Goal: Task Accomplishment & Management: Complete application form

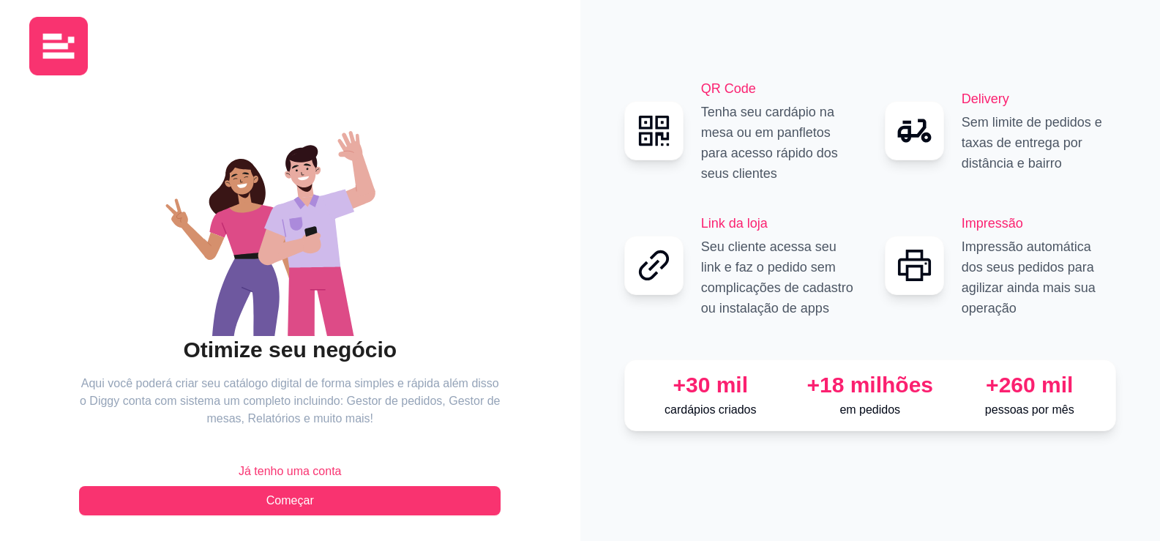
scroll to position [16, 0]
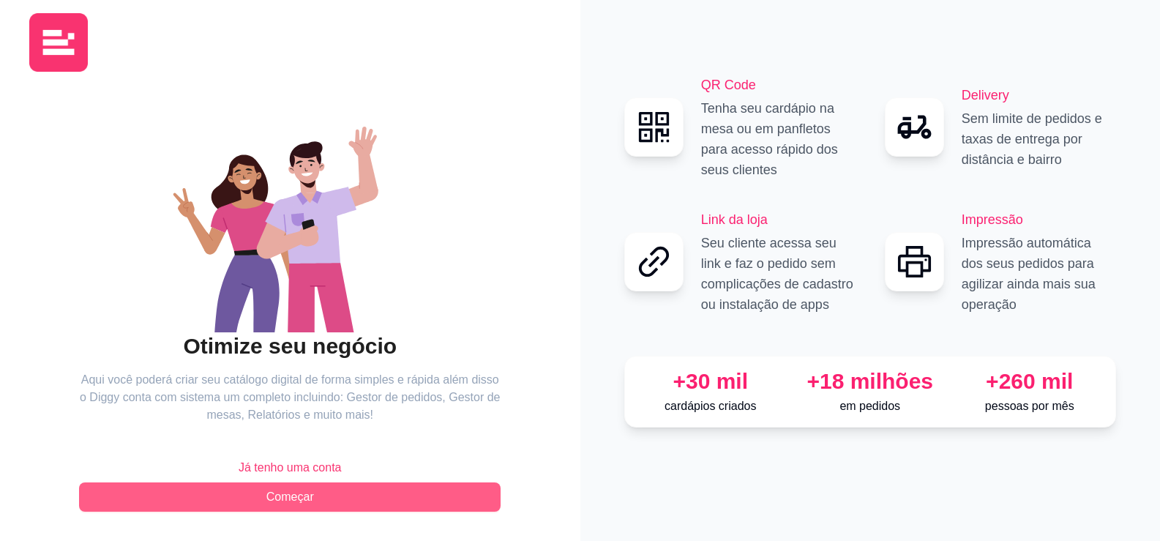
click at [301, 494] on span "Começar" at bounding box center [290, 497] width 48 height 18
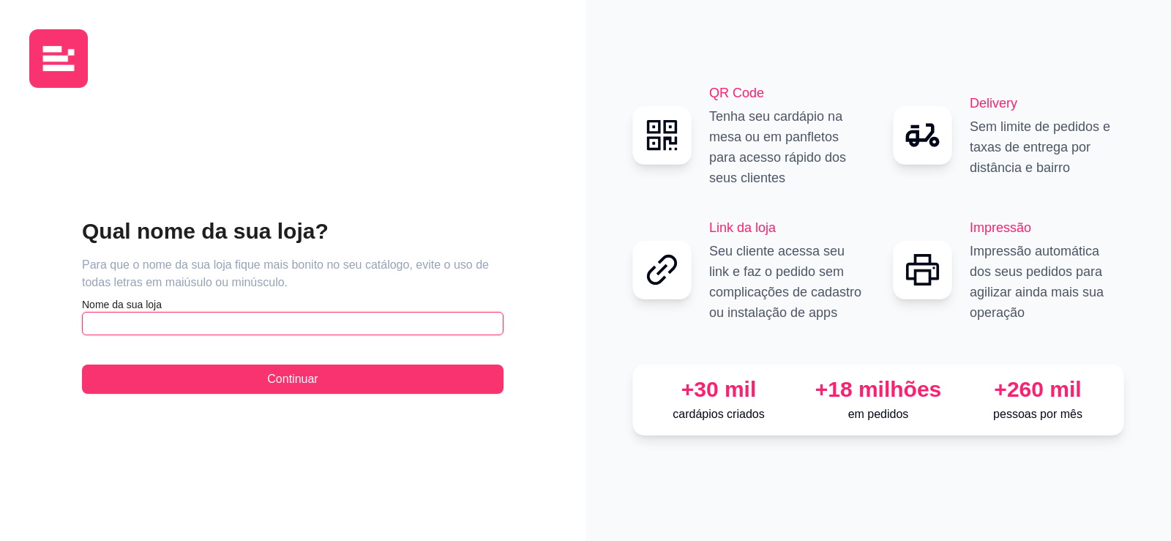
click at [137, 324] on input "text" at bounding box center [293, 323] width 422 height 23
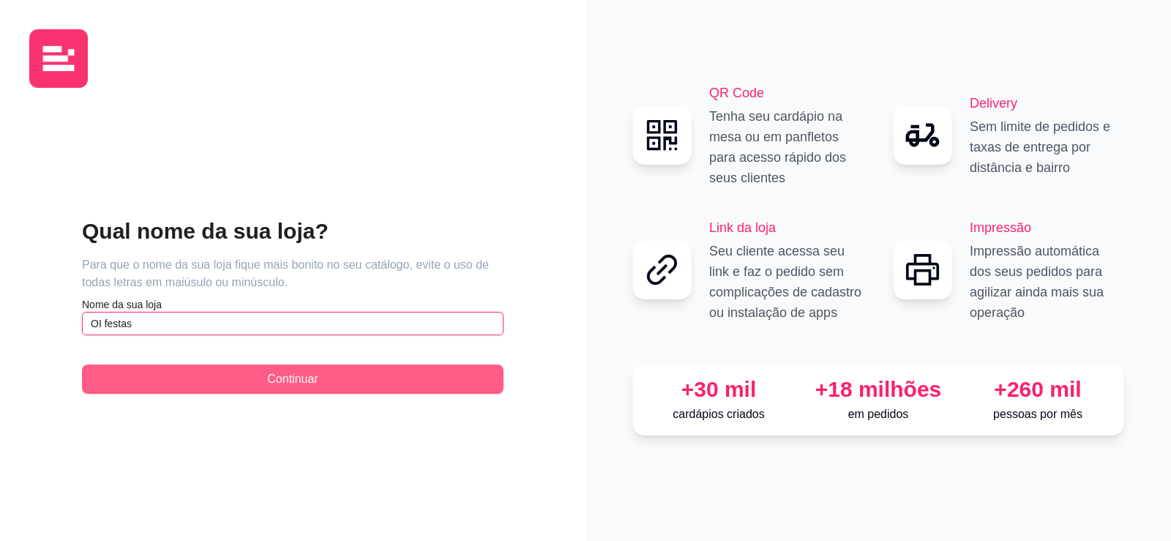
type input "OI festas"
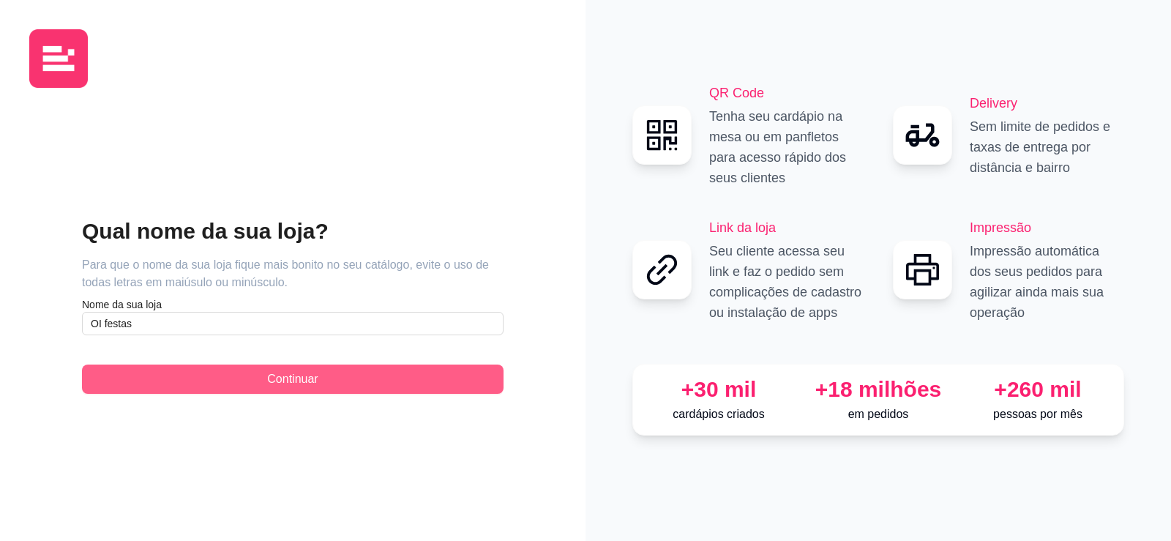
click at [293, 383] on span "Continuar" at bounding box center [292, 379] width 50 height 18
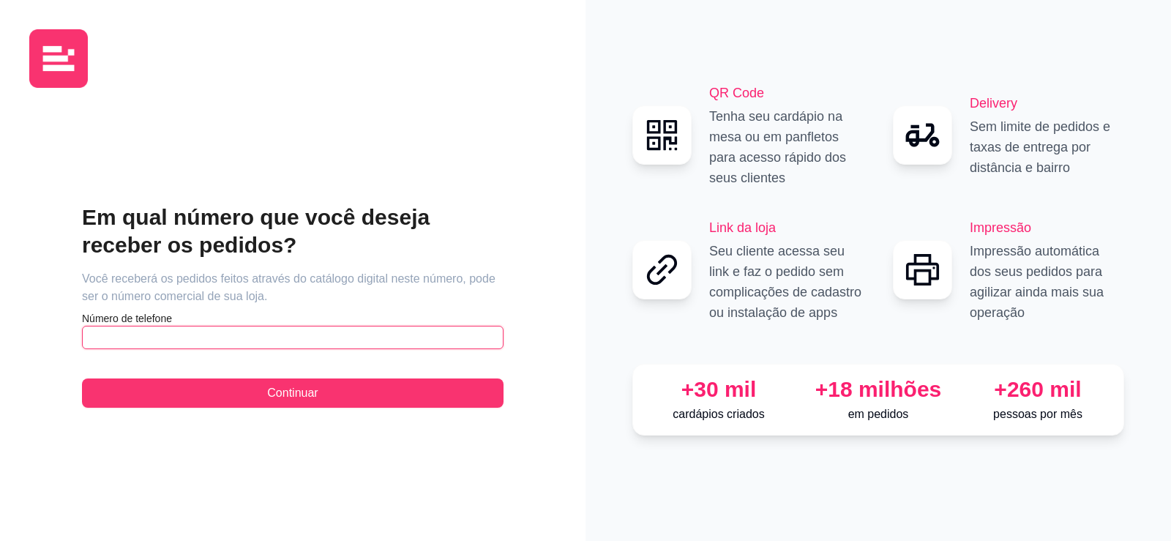
click at [170, 341] on input "text" at bounding box center [293, 337] width 422 height 23
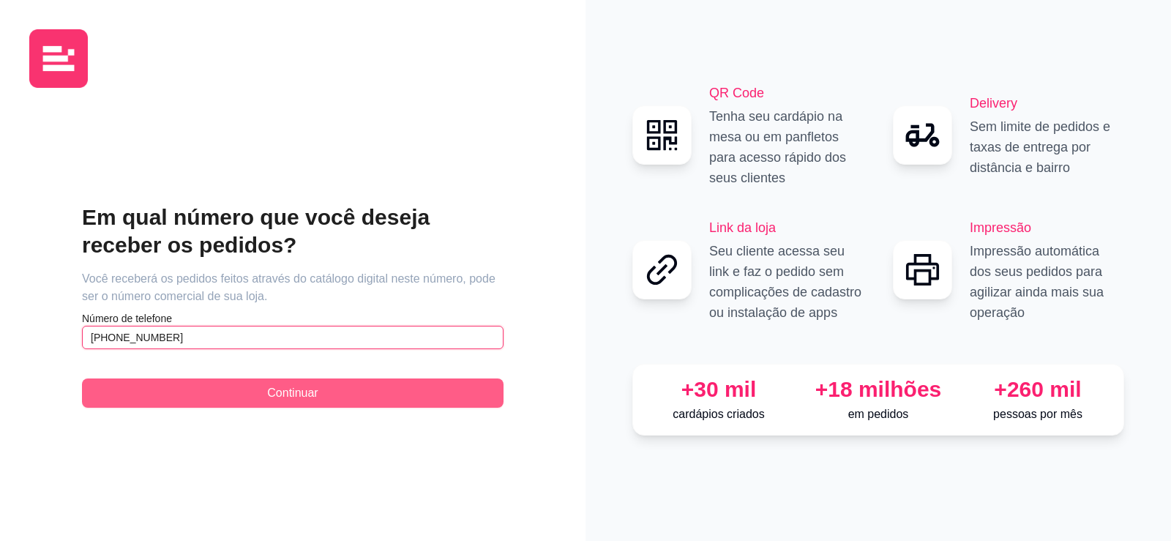
type input "[PHONE_NUMBER]"
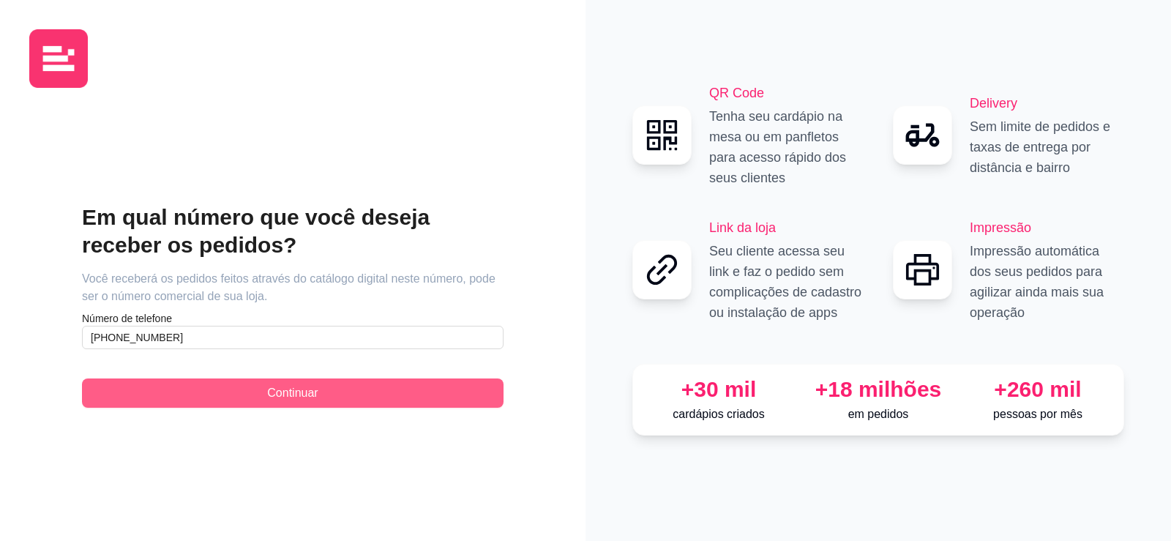
click at [288, 387] on span "Continuar" at bounding box center [292, 393] width 50 height 18
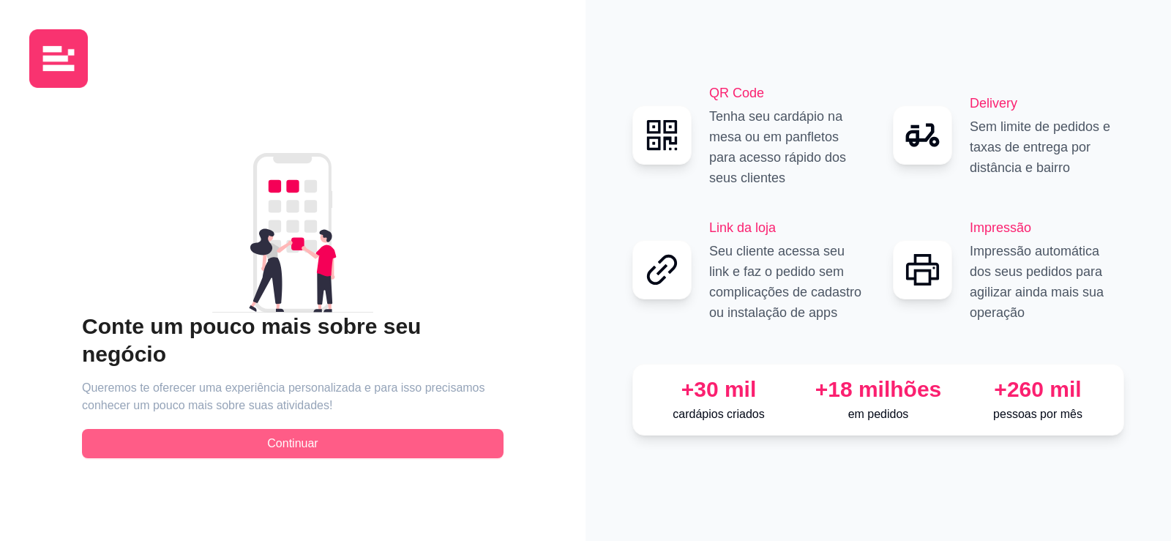
click at [312, 435] on span "Continuar" at bounding box center [292, 444] width 50 height 18
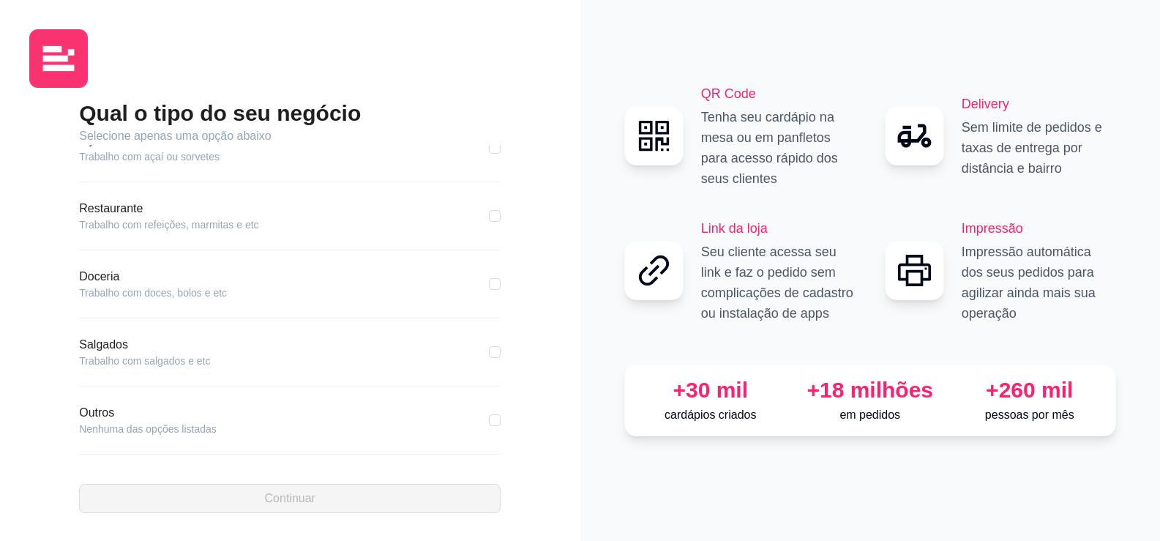
scroll to position [235, 0]
click at [157, 427] on article "Nenhuma das opções listadas" at bounding box center [148, 426] width 138 height 15
click at [102, 416] on article "Outros" at bounding box center [148, 410] width 138 height 18
click at [93, 409] on article "Outros" at bounding box center [148, 410] width 138 height 18
click at [60, 405] on div "Qual o tipo do seu negócio Selecione apenas uma opção abaixo Pizzaria Trabalho …" at bounding box center [290, 307] width 522 height 414
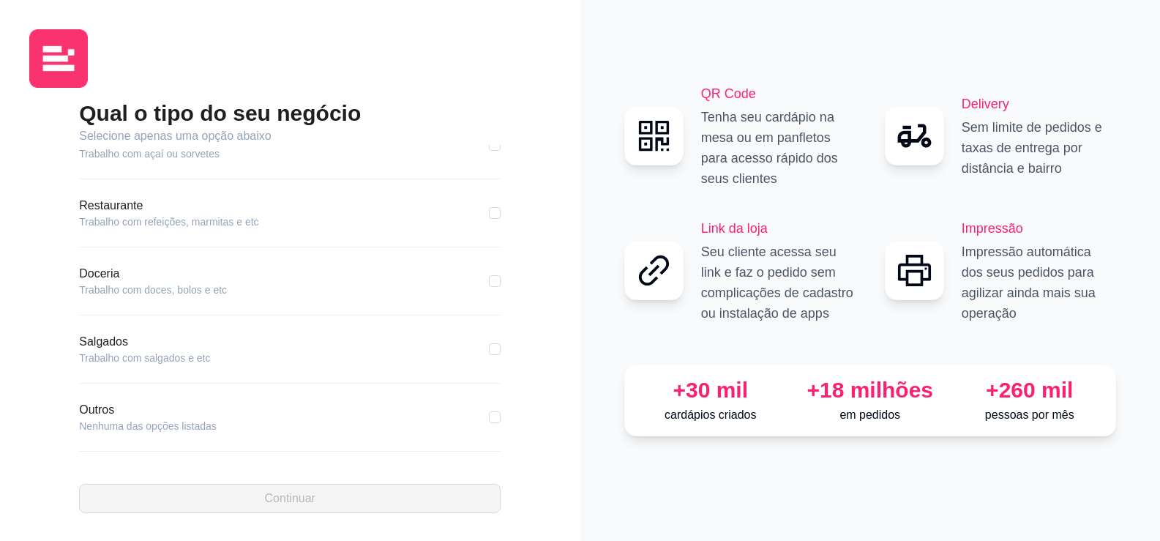
click at [34, 410] on div "Qual o tipo do seu negócio Selecione apenas uma opção abaixo Pizzaria Trabalho …" at bounding box center [290, 307] width 522 height 414
drag, startPoint x: 40, startPoint y: 414, endPoint x: 277, endPoint y: 418, distance: 236.4
click at [46, 414] on div "Qual o tipo do seu negócio Selecione apenas uma opção abaixo Pizzaria Trabalho …" at bounding box center [290, 307] width 522 height 414
click at [285, 418] on div "Outros Nenhuma das opções listadas" at bounding box center [290, 417] width 422 height 32
drag, startPoint x: 373, startPoint y: 416, endPoint x: 400, endPoint y: 409, distance: 28.6
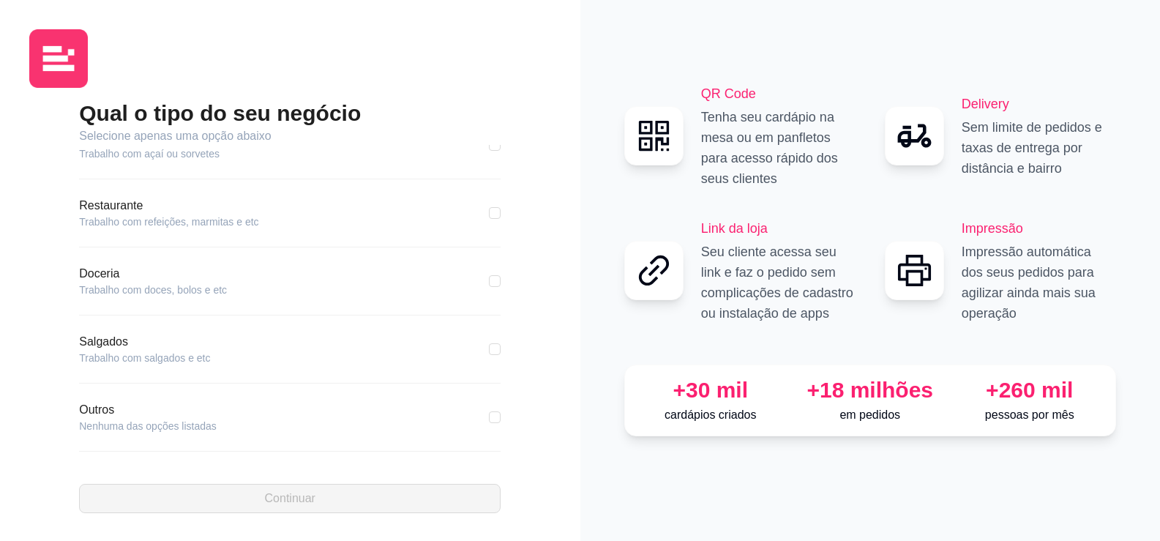
click at [373, 416] on div "Outros Nenhuma das opções listadas" at bounding box center [290, 417] width 422 height 32
drag, startPoint x: 482, startPoint y: 417, endPoint x: 479, endPoint y: 430, distance: 12.8
click at [489, 417] on input "checkbox" at bounding box center [495, 417] width 12 height 12
checkbox input "true"
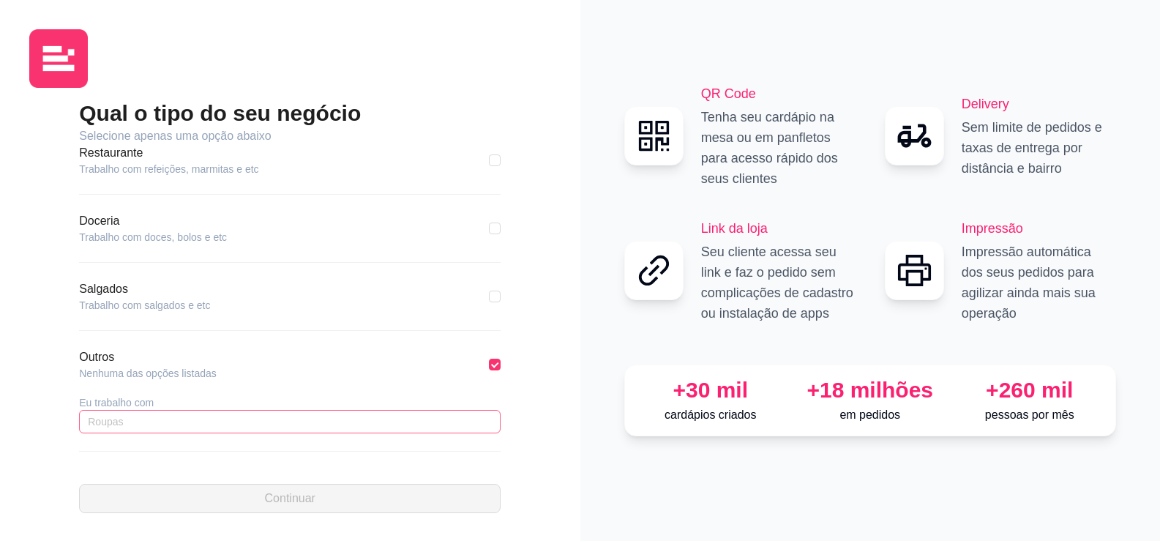
scroll to position [1, 0]
click at [189, 427] on input "text" at bounding box center [290, 419] width 422 height 23
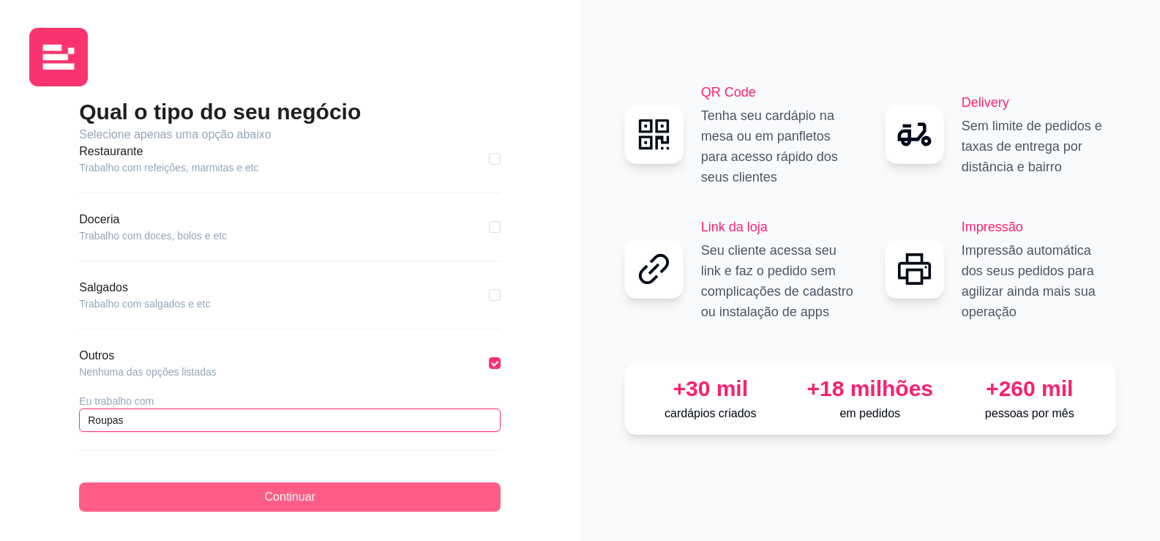
type input "Roupas"
click at [246, 484] on button "Continuar" at bounding box center [290, 496] width 422 height 29
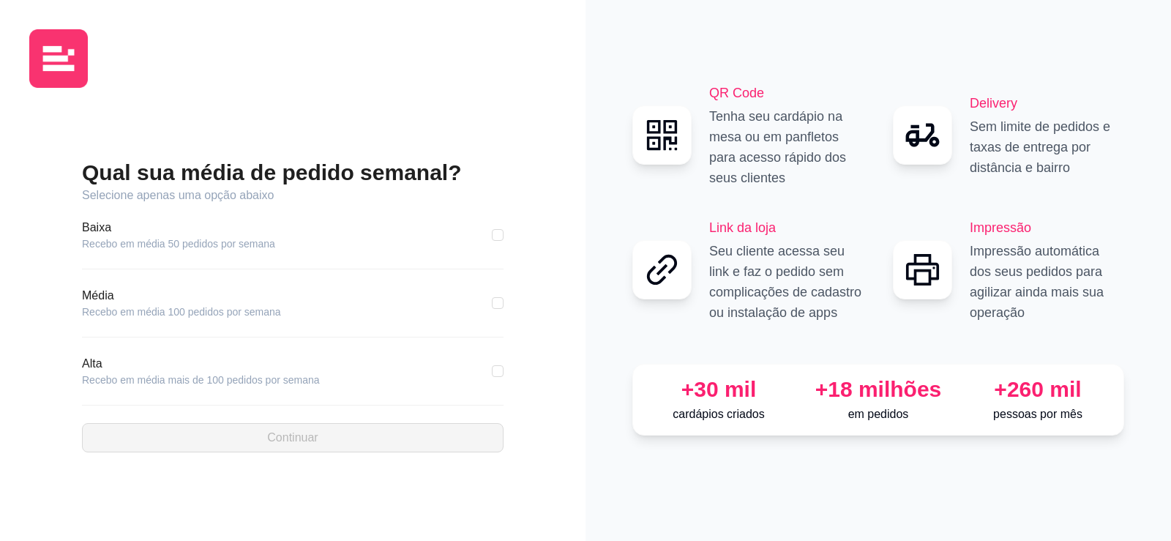
click at [155, 235] on article "Baixa" at bounding box center [178, 228] width 193 height 18
click at [479, 241] on div "Baixa Recebo em média 50 pedidos por semana" at bounding box center [293, 235] width 422 height 32
click at [500, 236] on input "checkbox" at bounding box center [498, 235] width 12 height 12
checkbox input "true"
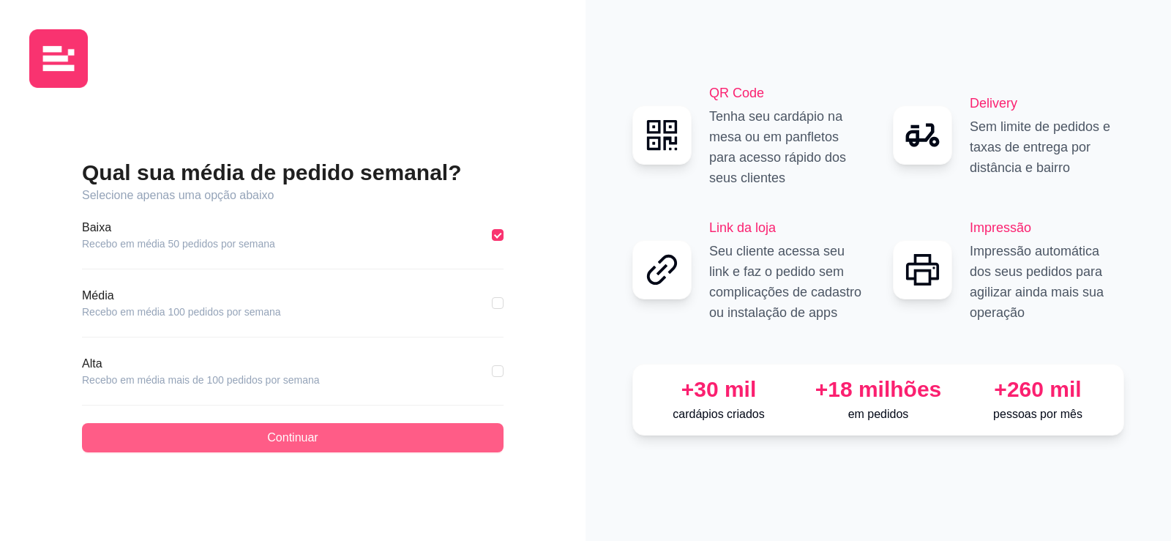
click at [356, 435] on button "Continuar" at bounding box center [293, 437] width 422 height 29
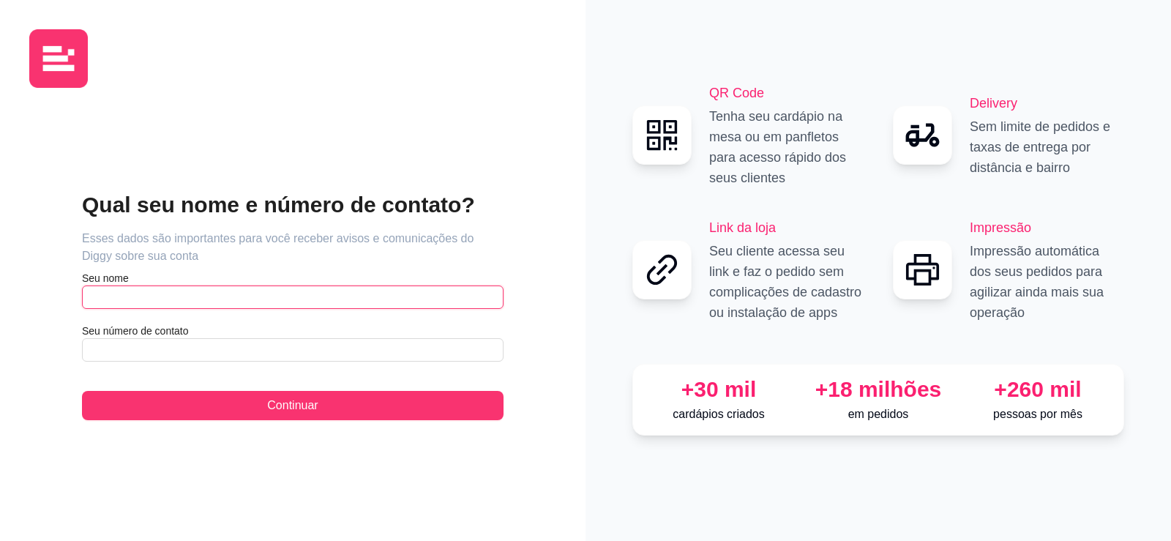
click at [153, 289] on input "text" at bounding box center [293, 296] width 422 height 23
type input "Vantuir [PERSON_NAME]"
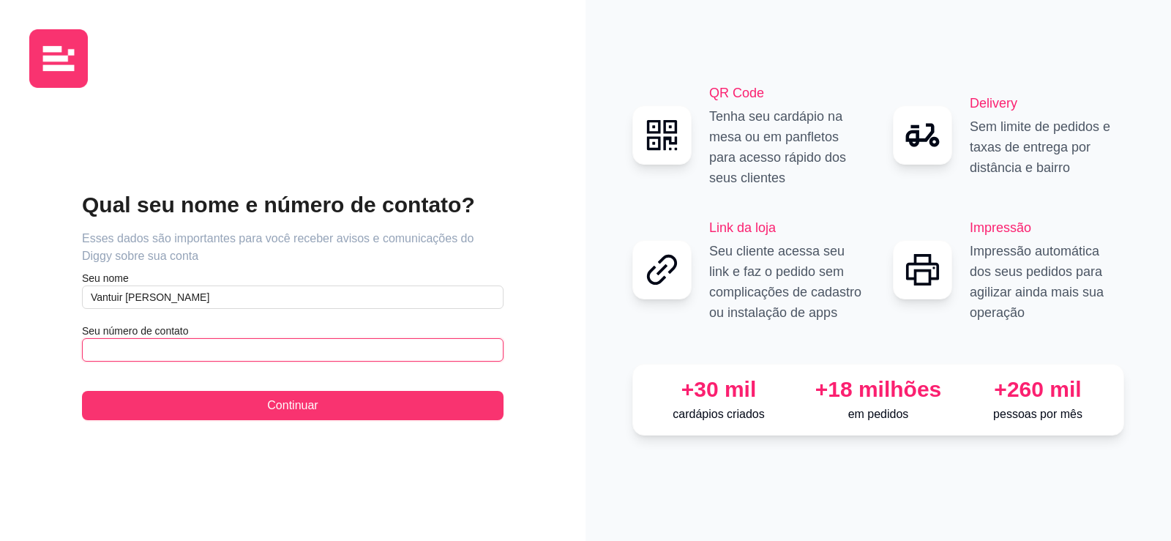
click at [157, 351] on input "text" at bounding box center [293, 349] width 422 height 23
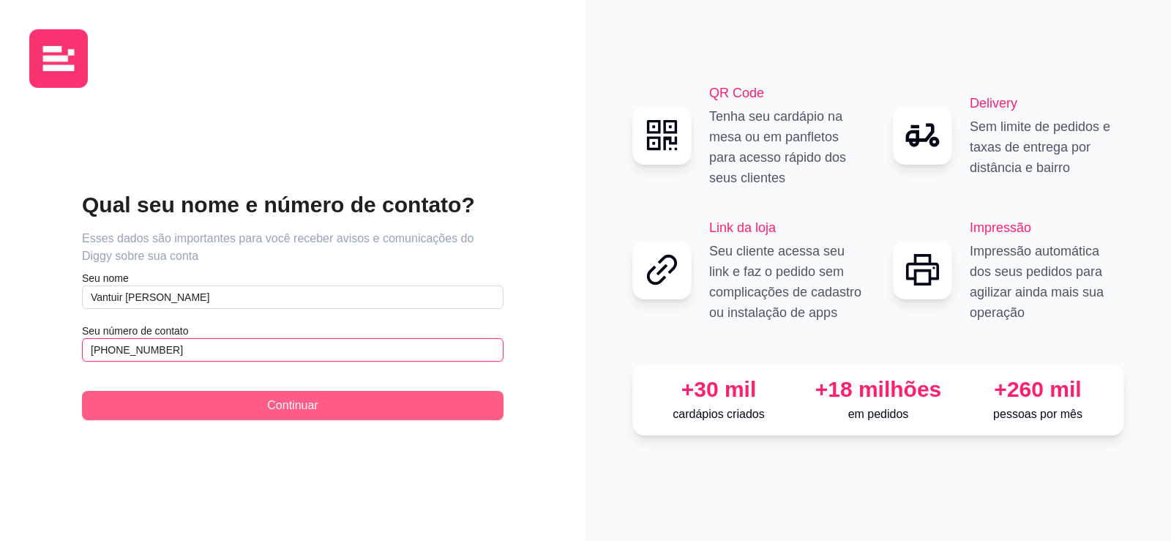
type input "[PHONE_NUMBER]"
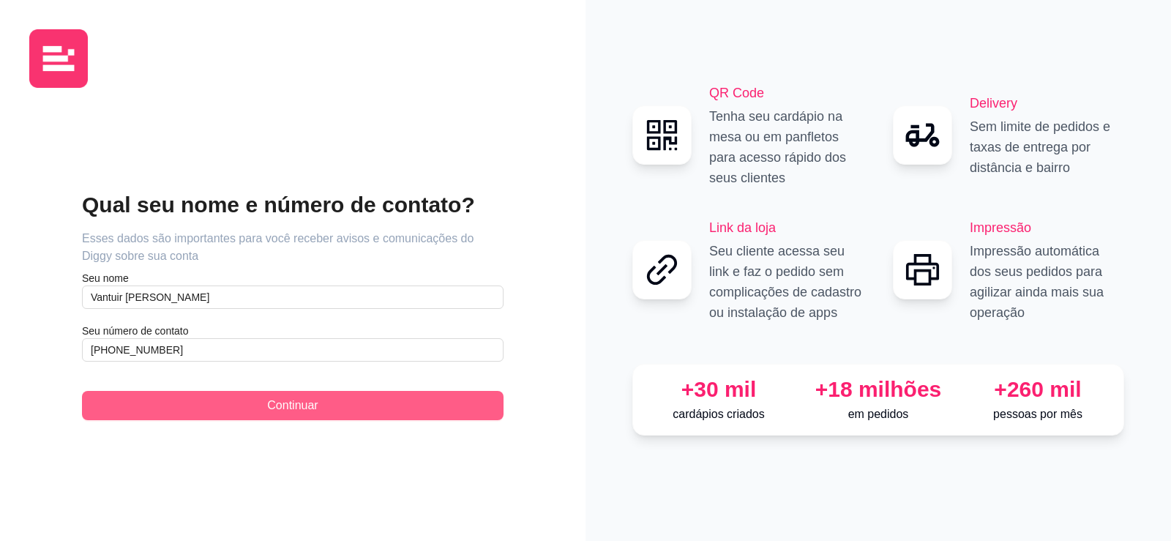
click at [293, 405] on span "Continuar" at bounding box center [292, 406] width 50 height 18
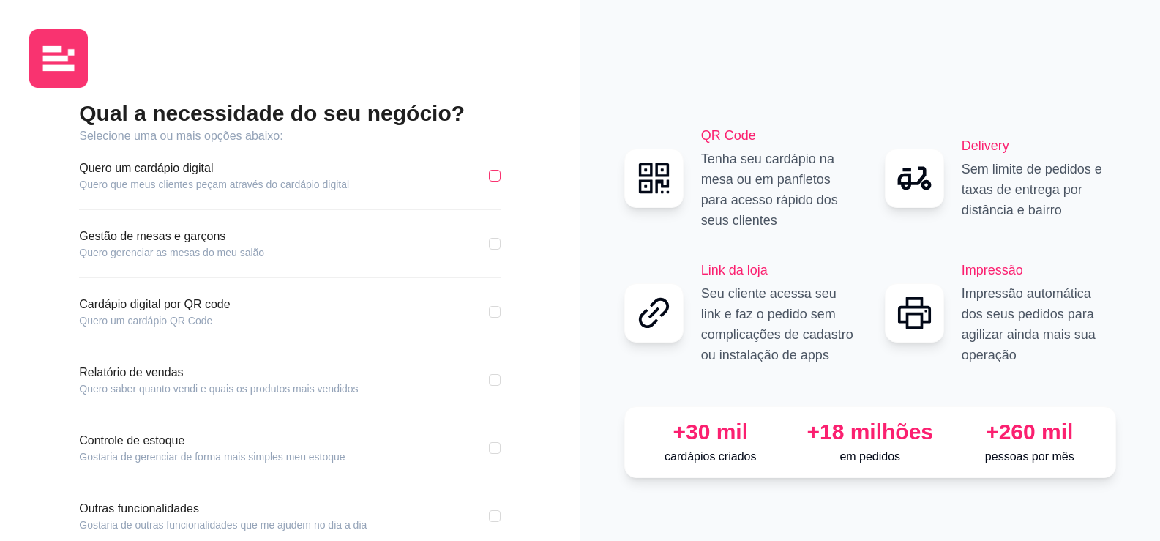
click at [495, 171] on input "checkbox" at bounding box center [495, 176] width 12 height 12
checkbox input "true"
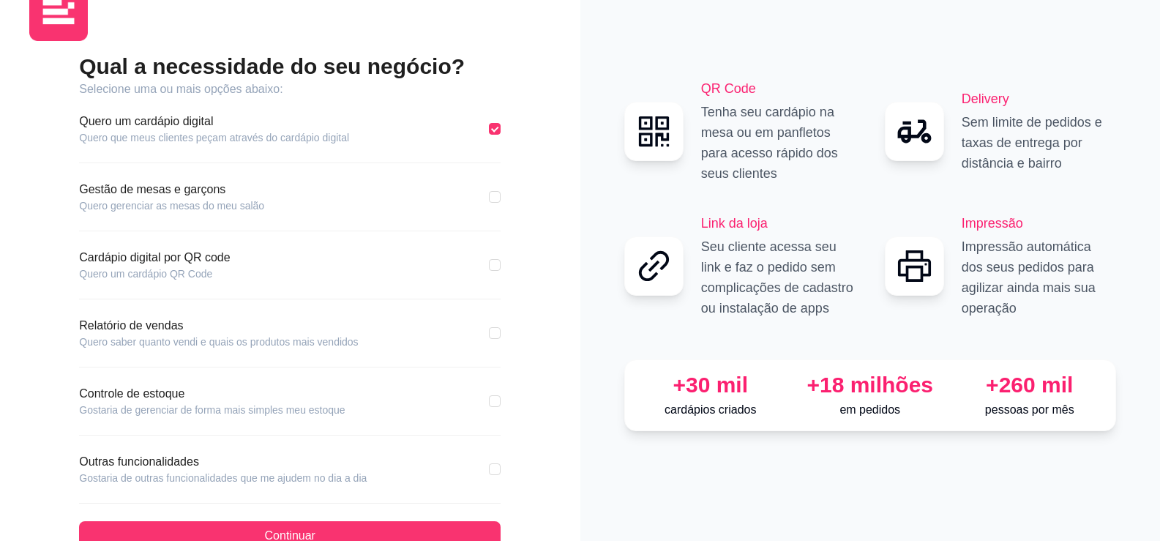
scroll to position [73, 0]
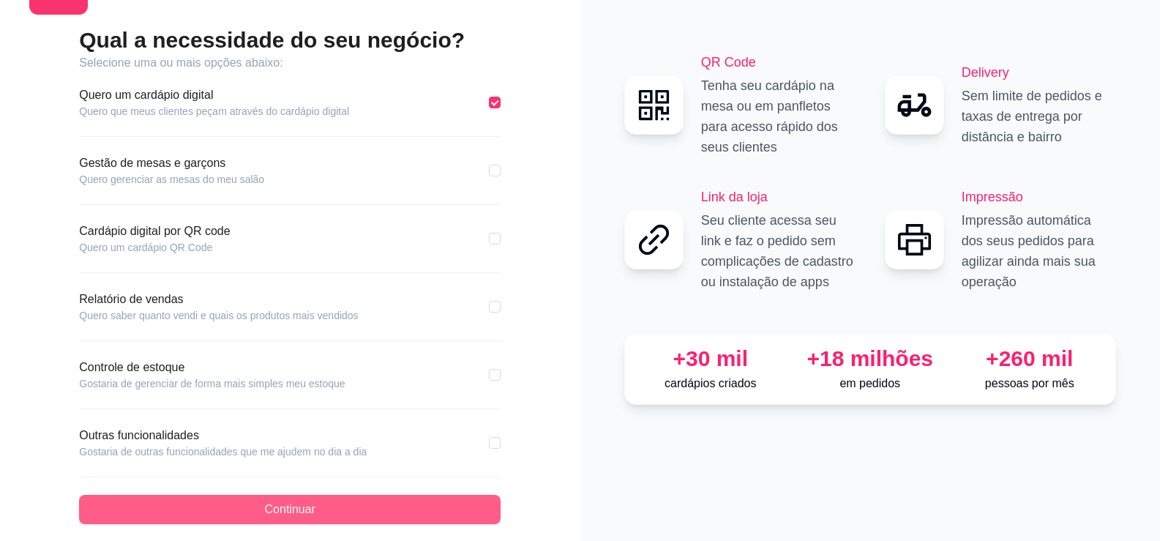
click at [308, 509] on span "Continuar" at bounding box center [290, 510] width 50 height 18
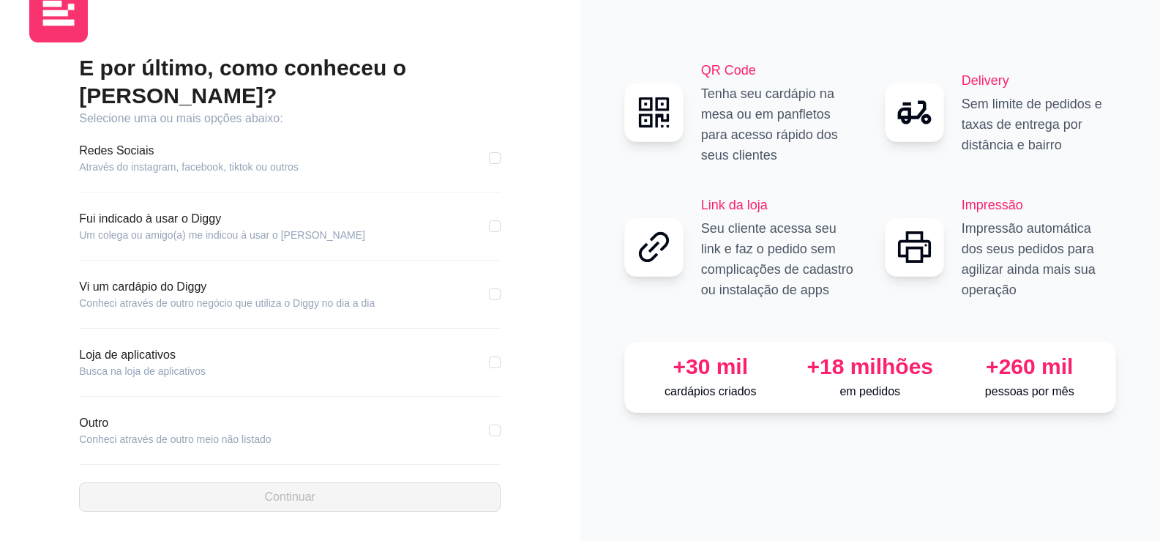
scroll to position [18, 0]
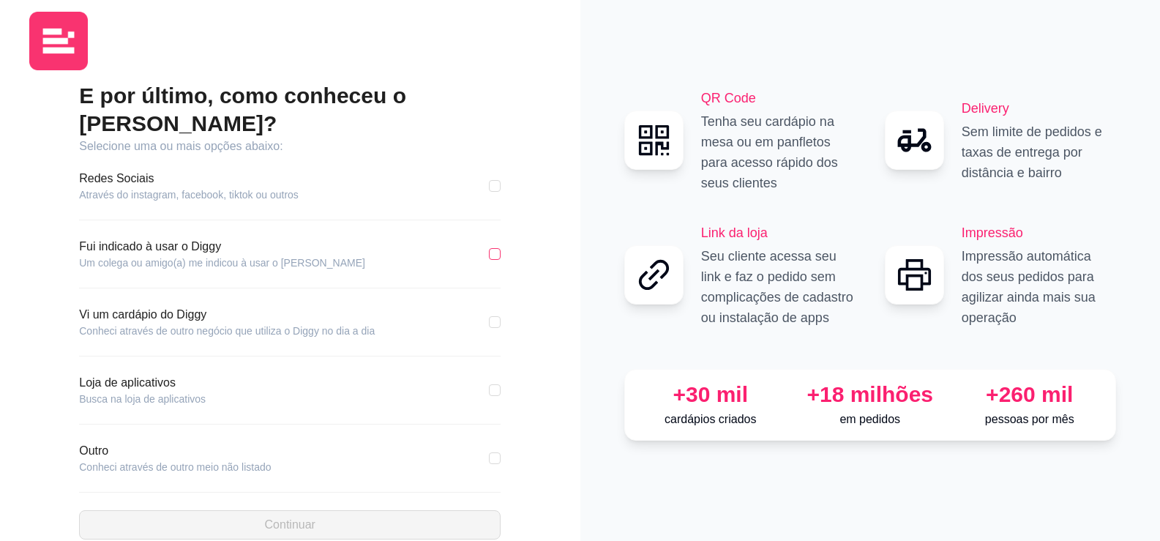
click at [499, 248] on input "checkbox" at bounding box center [495, 254] width 12 height 12
checkbox input "true"
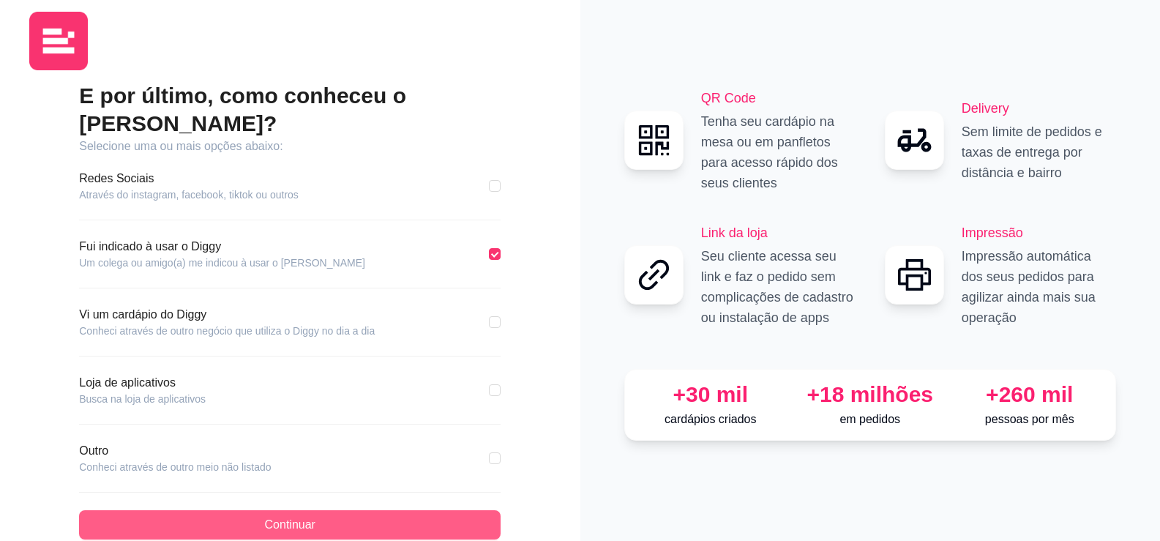
click at [395, 510] on button "Continuar" at bounding box center [290, 524] width 422 height 29
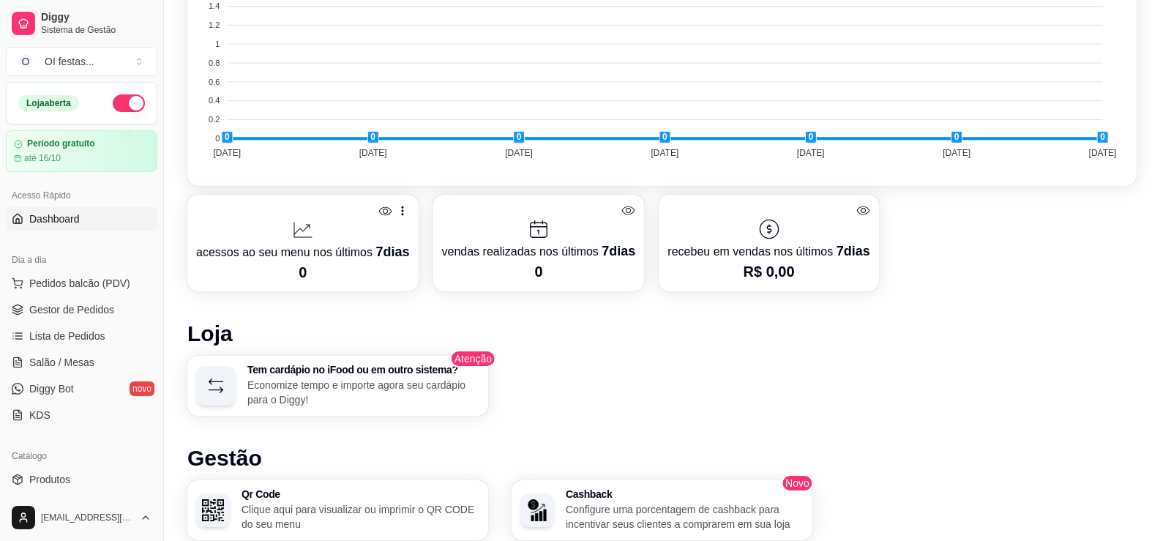
scroll to position [585, 0]
click at [73, 312] on span "Gestor de Pedidos" at bounding box center [71, 309] width 85 height 15
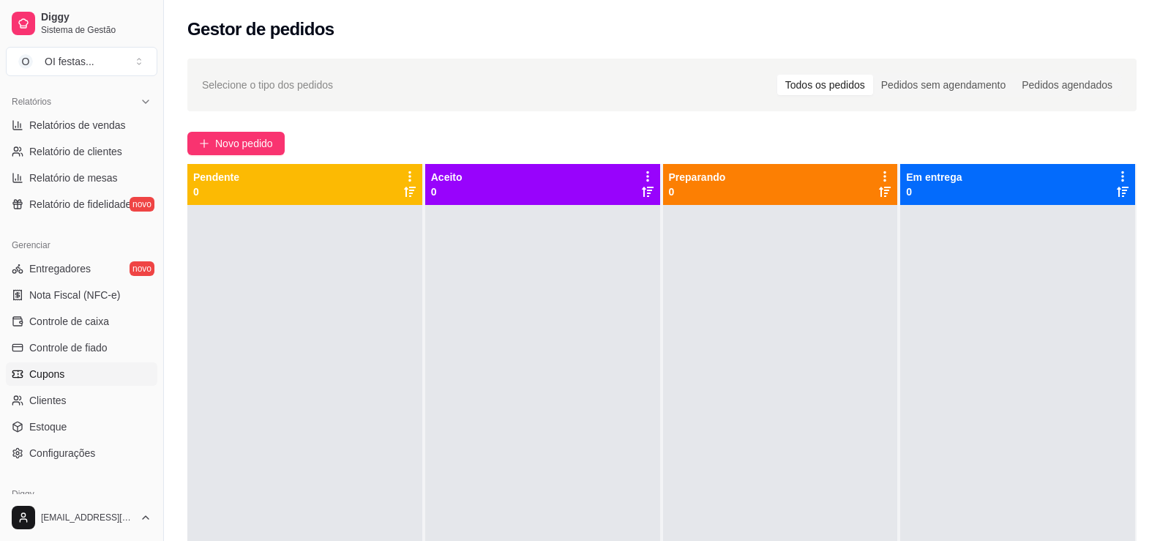
scroll to position [512, 0]
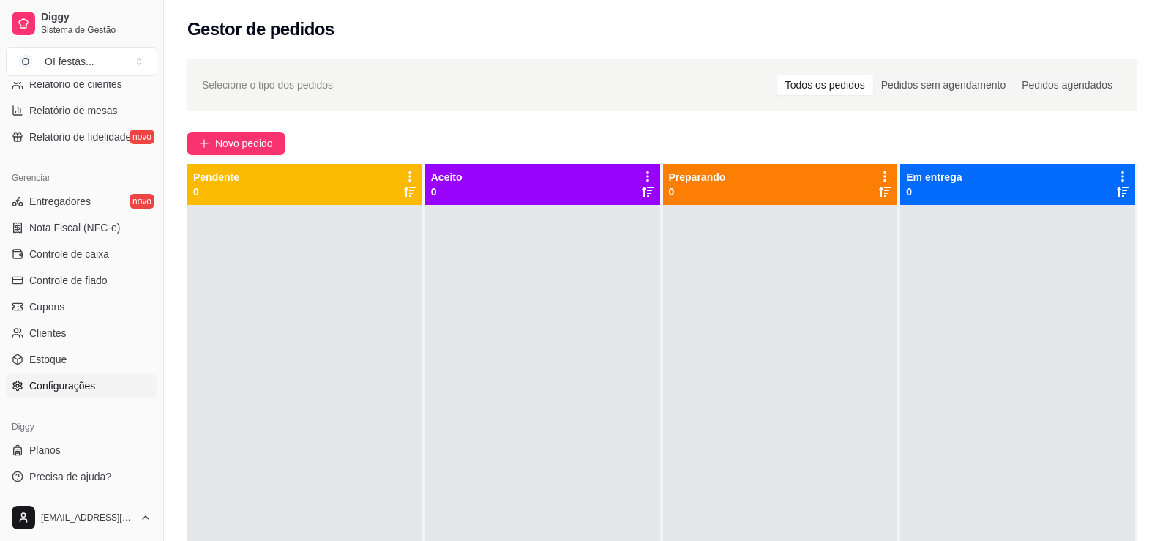
click at [89, 389] on span "Configurações" at bounding box center [62, 385] width 66 height 15
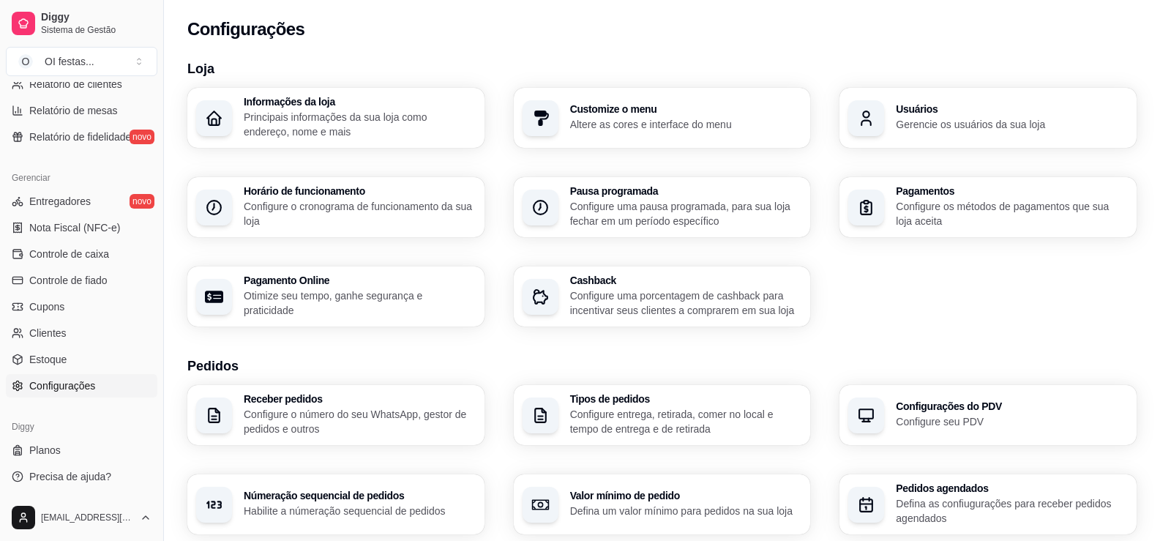
scroll to position [146, 0]
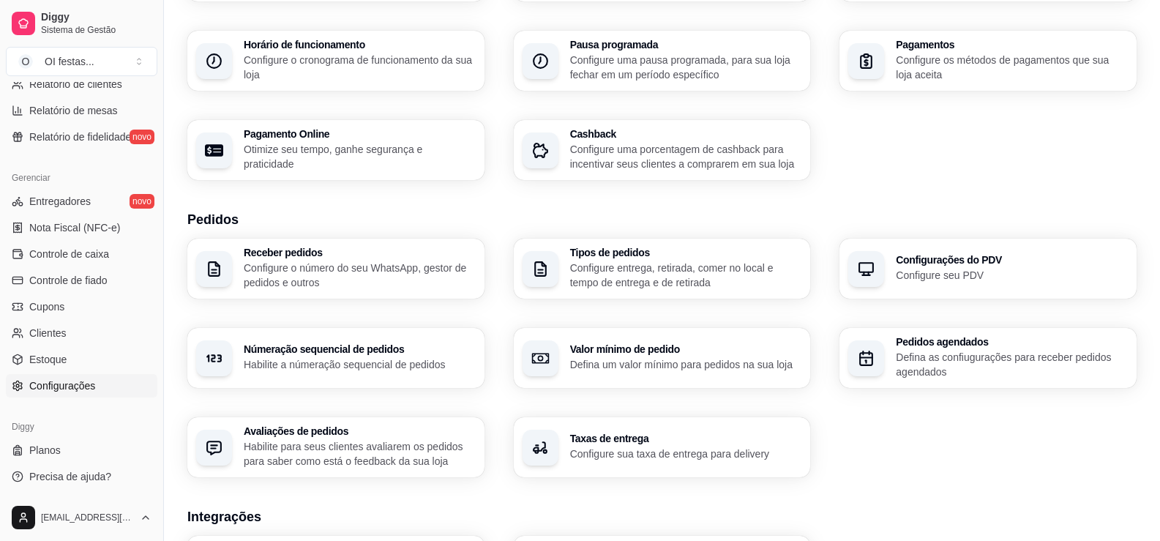
click at [962, 272] on p "Configure seu PDV" at bounding box center [1012, 275] width 232 height 15
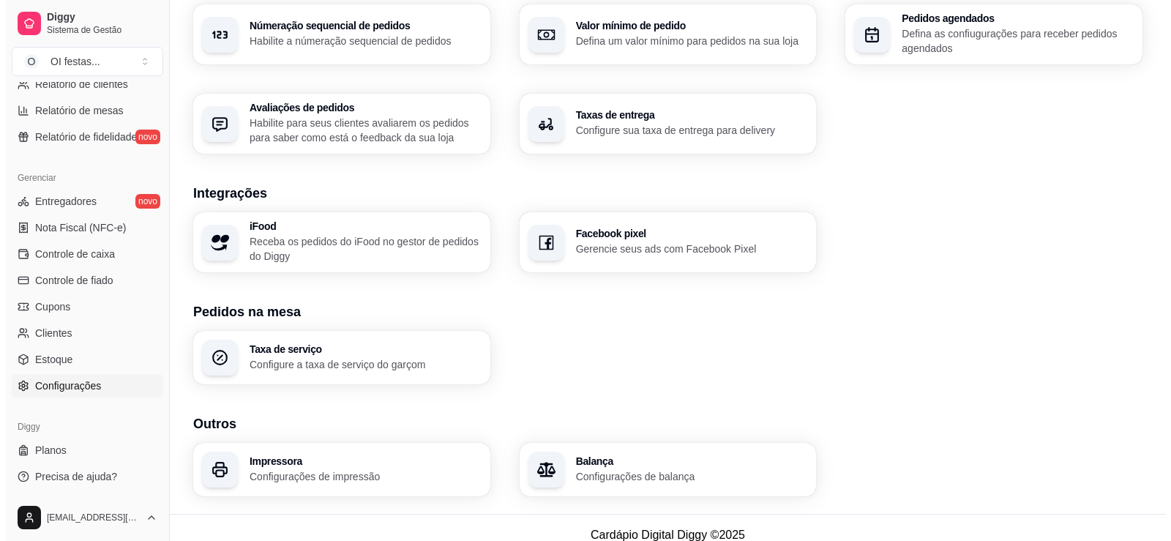
scroll to position [484, 0]
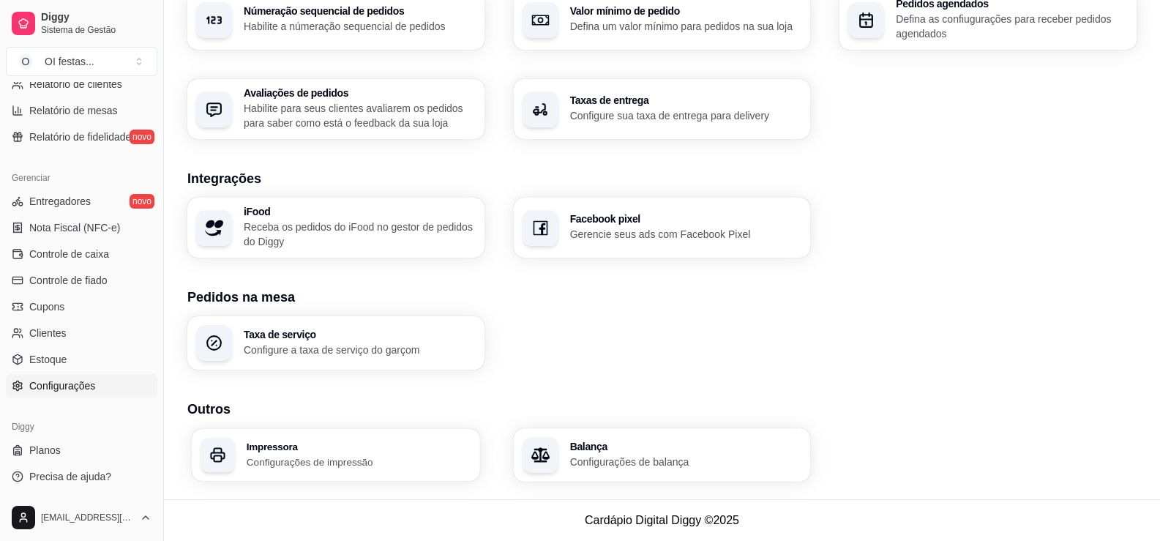
click at [322, 454] on p "Configurações de impressão" at bounding box center [359, 461] width 225 height 14
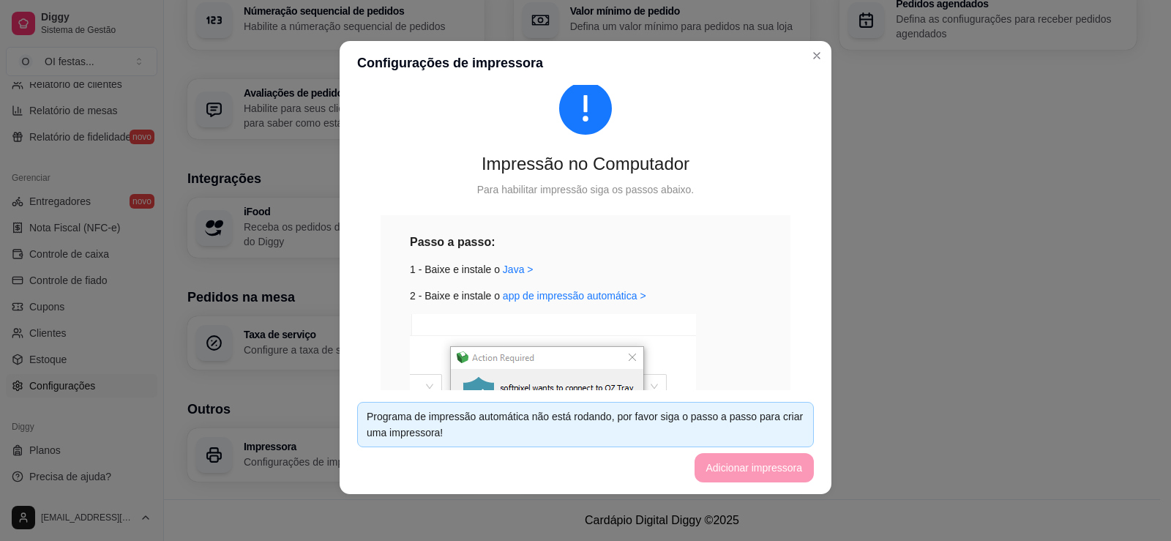
scroll to position [0, 0]
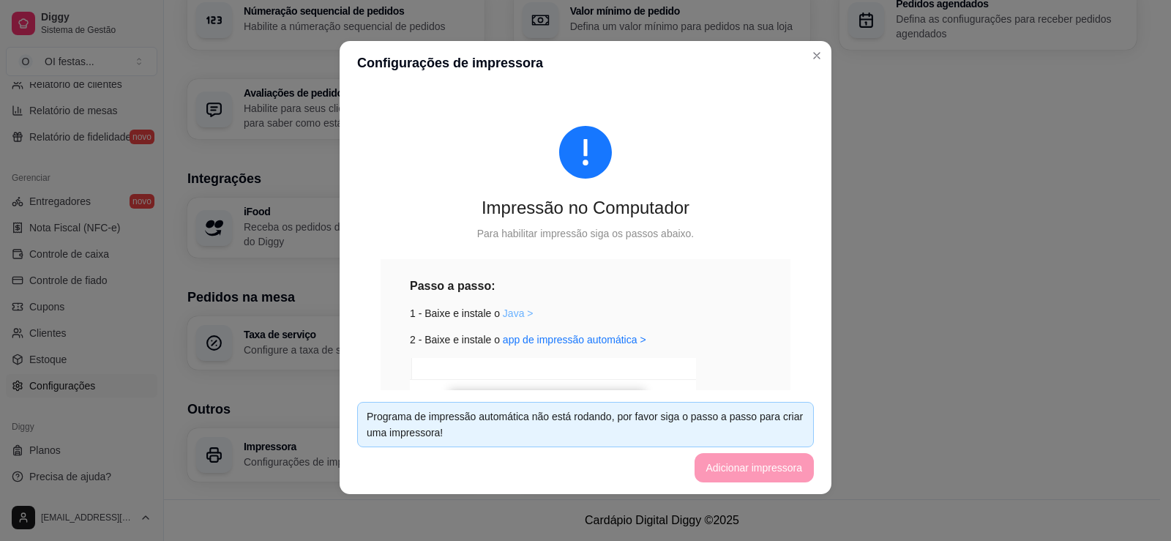
click at [509, 313] on link "Java >" at bounding box center [518, 313] width 31 height 12
click at [594, 339] on link "app de impressão automática >" at bounding box center [574, 340] width 143 height 12
